Goal: Information Seeking & Learning: Learn about a topic

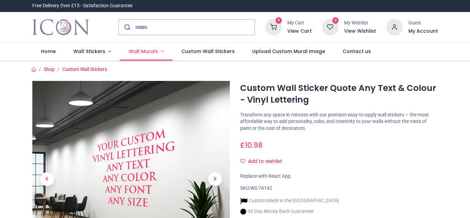
click at [146, 51] on span "Wall Murals" at bounding box center [143, 51] width 29 height 7
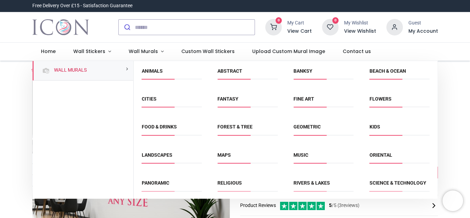
scroll to position [0, 0]
click at [385, 98] on link "Flowers" at bounding box center [381, 99] width 22 height 6
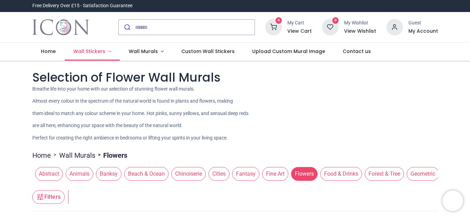
click at [87, 50] on span "Wall Stickers" at bounding box center [89, 51] width 32 height 7
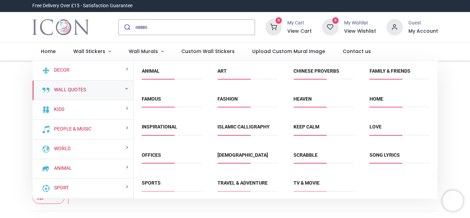
click at [73, 88] on link "Wall Quotes" at bounding box center [68, 89] width 35 height 7
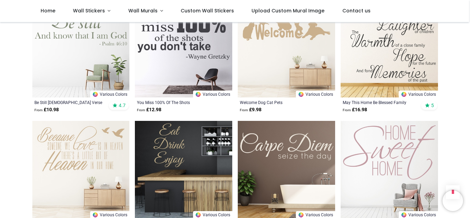
scroll to position [799, 0]
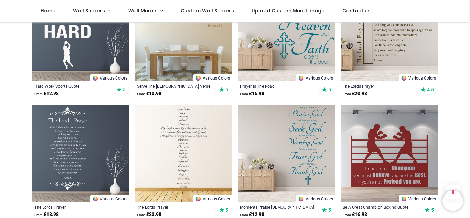
scroll to position [1633, 0]
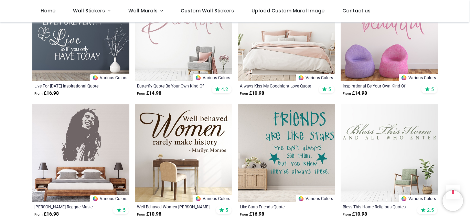
scroll to position [2477, 0]
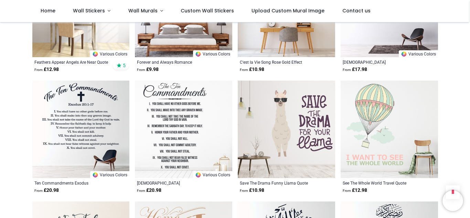
scroll to position [3105, 0]
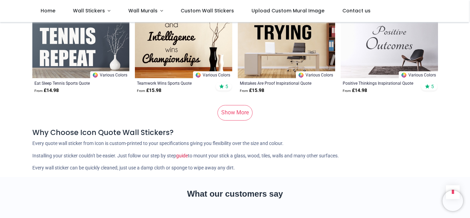
scroll to position [4293, 0]
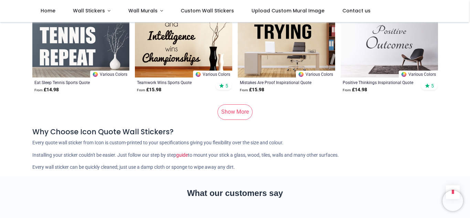
click at [235, 114] on link "Show More" at bounding box center [235, 111] width 35 height 15
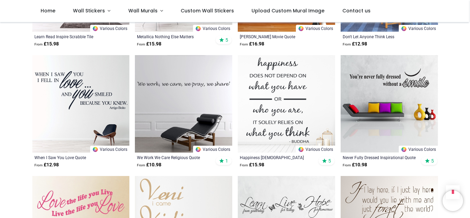
scroll to position [4945, 0]
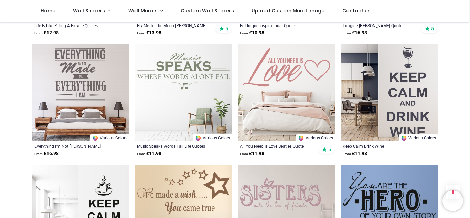
scroll to position [5679, 0]
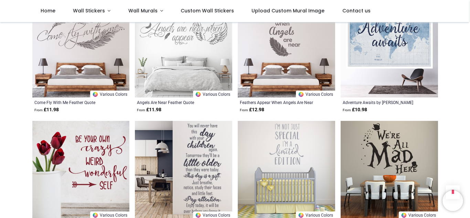
scroll to position [6698, 0]
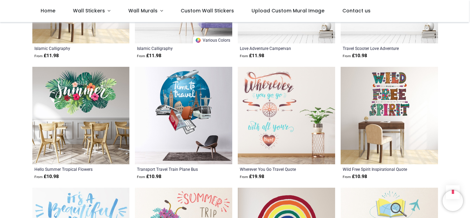
scroll to position [7468, 0]
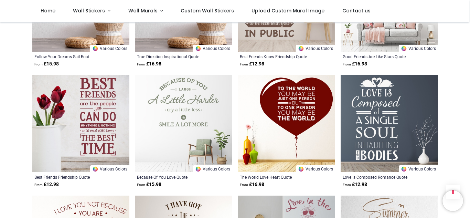
scroll to position [8072, 0]
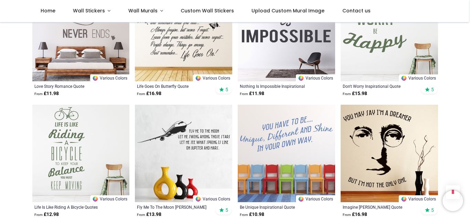
scroll to position [5449, 0]
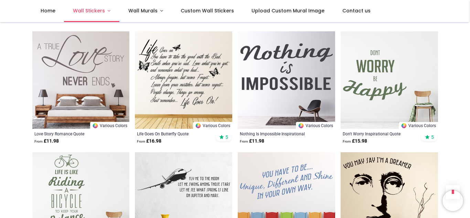
click at [95, 9] on span "Wall Stickers" at bounding box center [89, 10] width 32 height 7
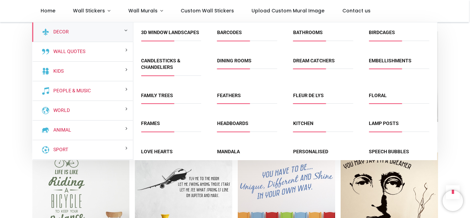
click at [111, 31] on div "Decor" at bounding box center [82, 32] width 101 height 20
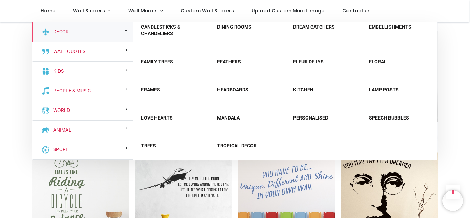
scroll to position [44, 0]
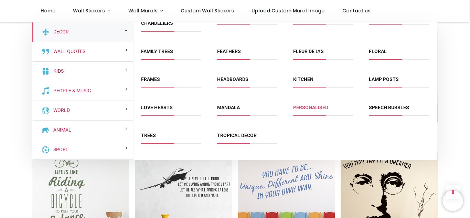
click at [307, 106] on link "Personalised" at bounding box center [310, 108] width 35 height 6
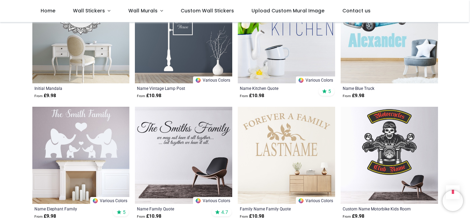
scroll to position [785, 0]
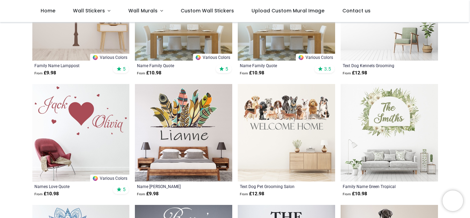
scroll to position [192, 0]
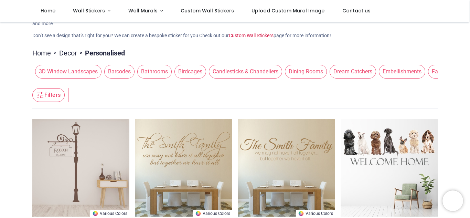
scroll to position [46, 0]
click at [45, 53] on link "Home" at bounding box center [41, 54] width 19 height 10
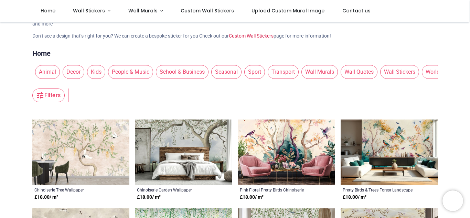
click at [369, 73] on span "Wall Quotes" at bounding box center [359, 72] width 37 height 14
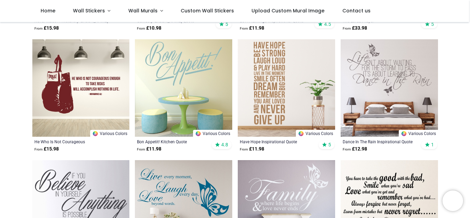
scroll to position [249, 0]
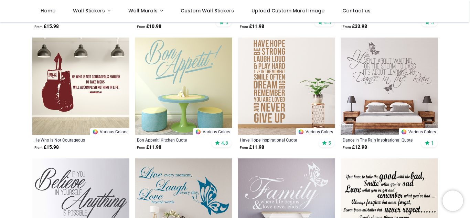
click at [407, 101] on img at bounding box center [389, 86] width 97 height 97
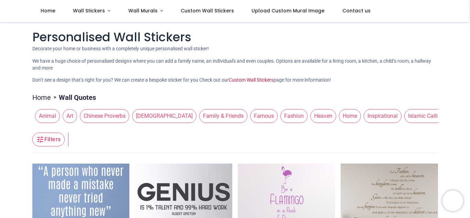
scroll to position [0, 0]
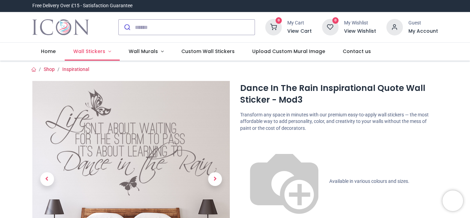
click at [100, 51] on span "Wall Stickers" at bounding box center [89, 51] width 32 height 7
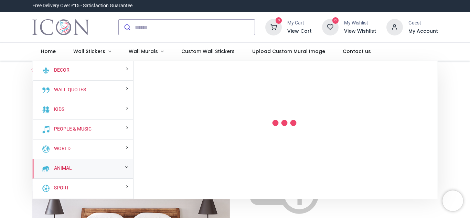
scroll to position [59, 0]
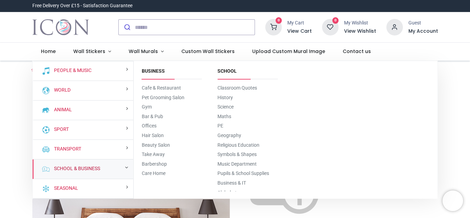
click at [77, 169] on link "School & Business" at bounding box center [75, 168] width 49 height 7
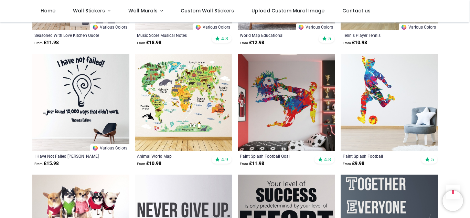
scroll to position [711, 0]
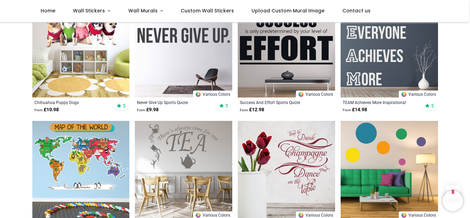
scroll to position [885, 0]
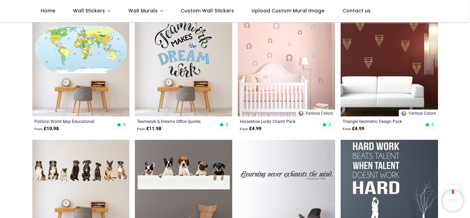
scroll to position [1831, 0]
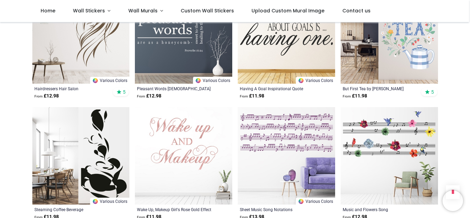
scroll to position [3193, 0]
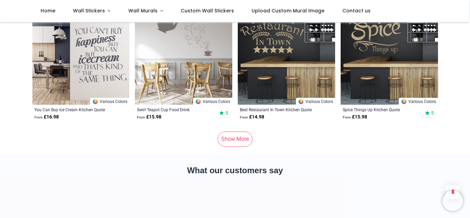
scroll to position [4259, 0]
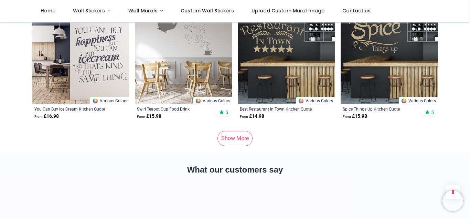
click at [228, 138] on link "Show More" at bounding box center [235, 138] width 35 height 15
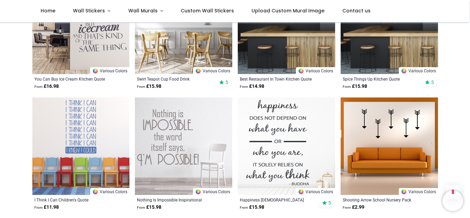
scroll to position [4290, 0]
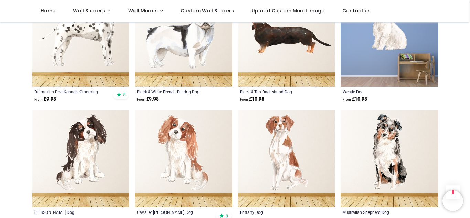
scroll to position [5851, 0]
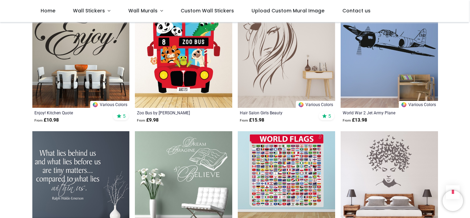
scroll to position [6672, 0]
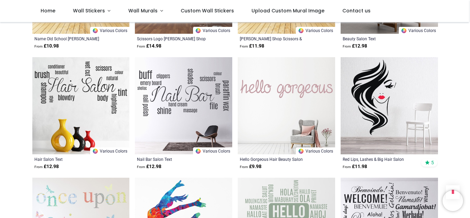
scroll to position [7350, 0]
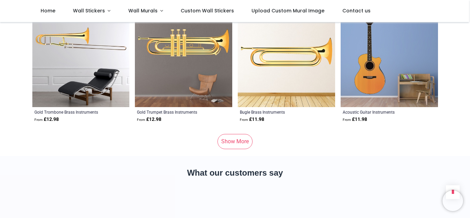
scroll to position [8490, 0]
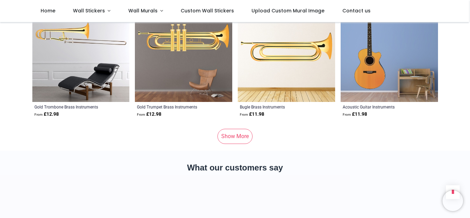
click at [230, 140] on link "Show More" at bounding box center [235, 136] width 35 height 15
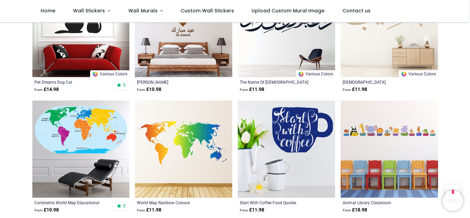
scroll to position [9242, 0]
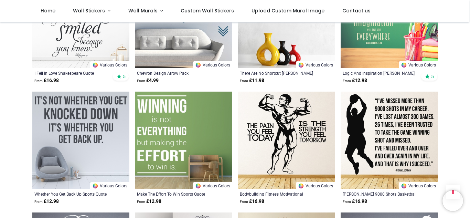
scroll to position [9853, 0]
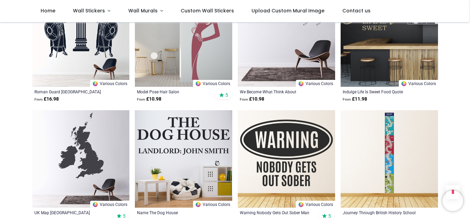
scroll to position [10932, 0]
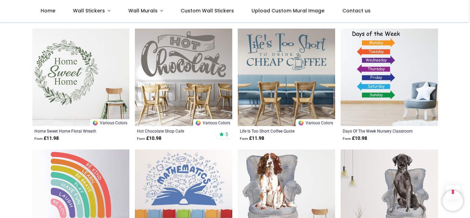
scroll to position [11366, 0]
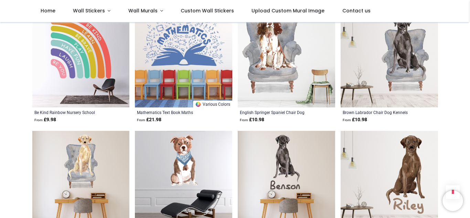
scroll to position [11489, 0]
